Goal: Find specific page/section: Find specific page/section

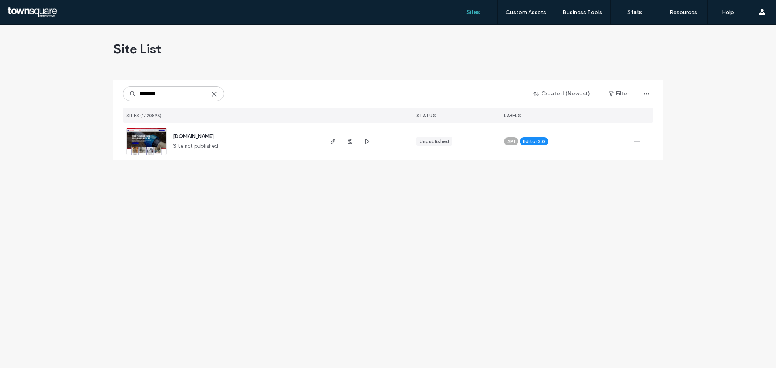
type input "********"
click at [155, 143] on img at bounding box center [147, 155] width 40 height 55
